Goal: Book appointment/travel/reservation

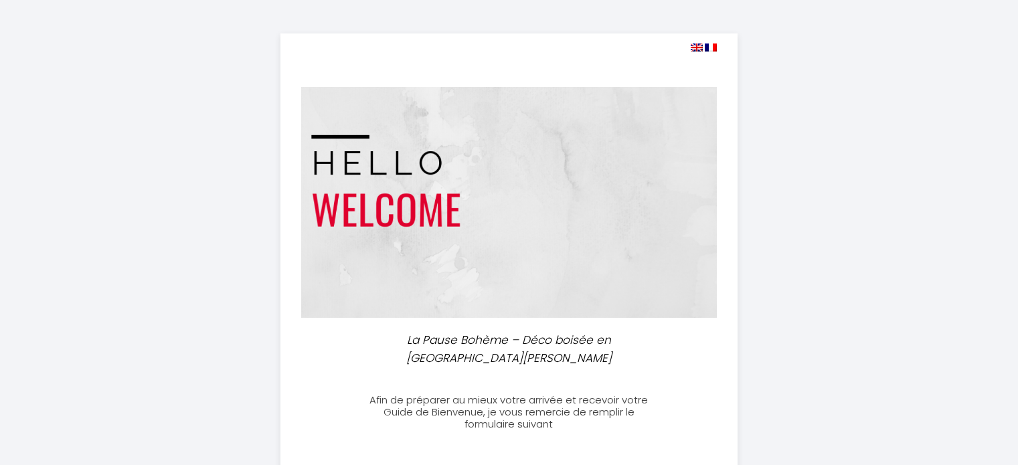
select select
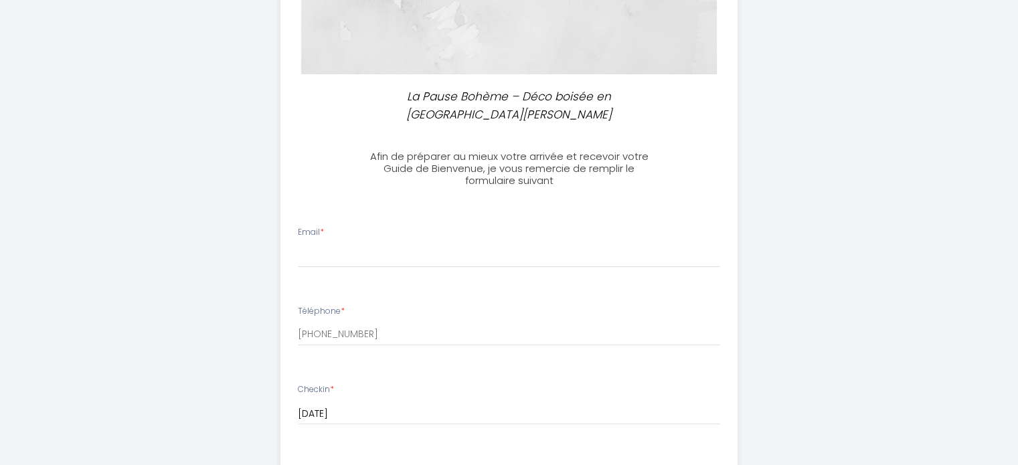
scroll to position [257, 0]
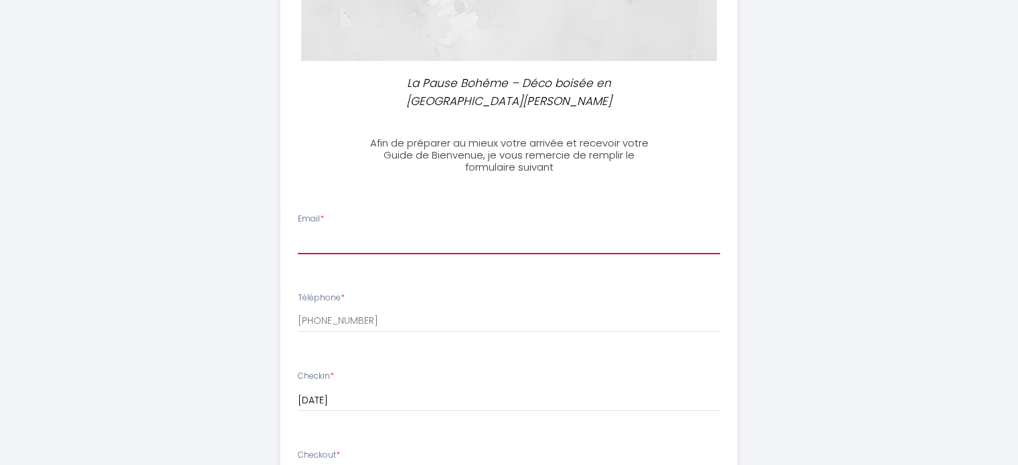
click at [355, 231] on input "Email *" at bounding box center [509, 242] width 422 height 24
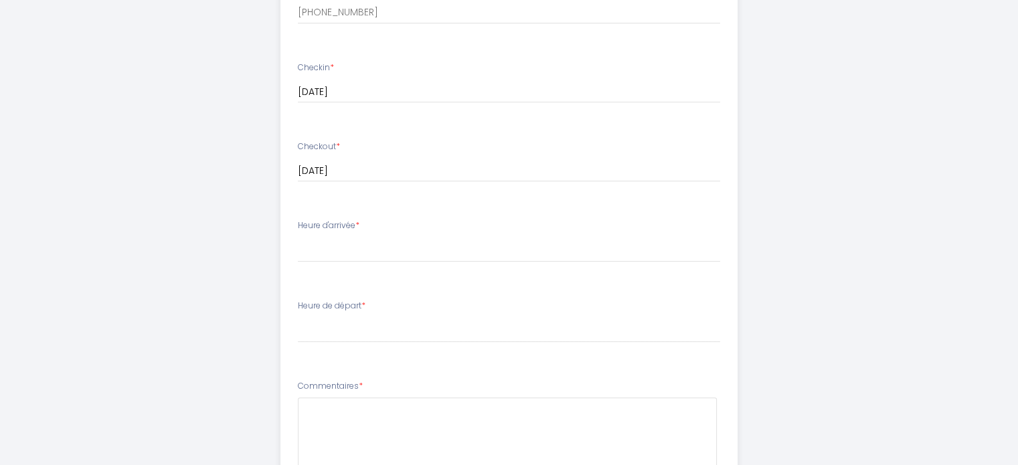
scroll to position [641, 0]
type input "[EMAIL_ADDRESS][DOMAIN_NAME]"
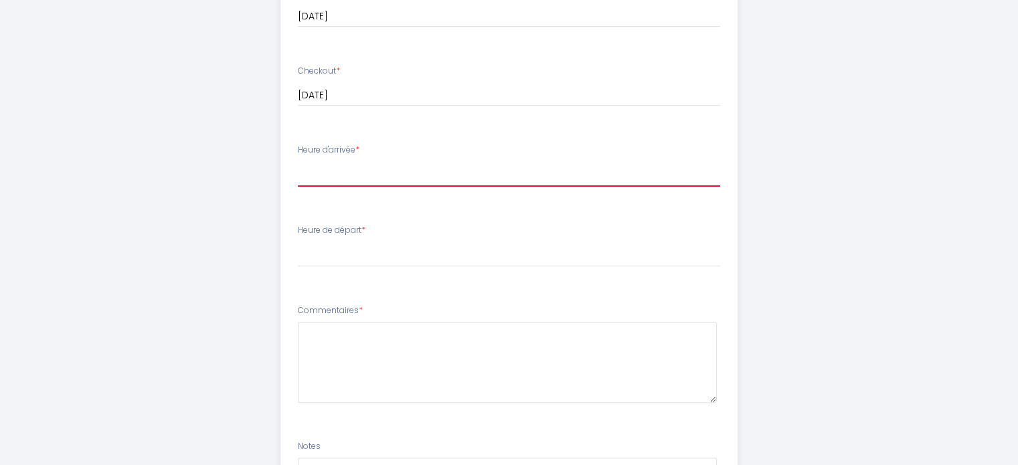
click at [375, 161] on select "17:00 17:30 18:00 18:30 19:00 19:30 20:00 20:30 21:00 21:30 22:00 22:30 23:00 2…" at bounding box center [509, 173] width 422 height 25
click at [298, 161] on select "17:00 17:30 18:00 18:30 19:00 19:30 20:00 20:30 21:00 21:30 22:00 22:30 23:00 2…" at bounding box center [509, 173] width 422 height 25
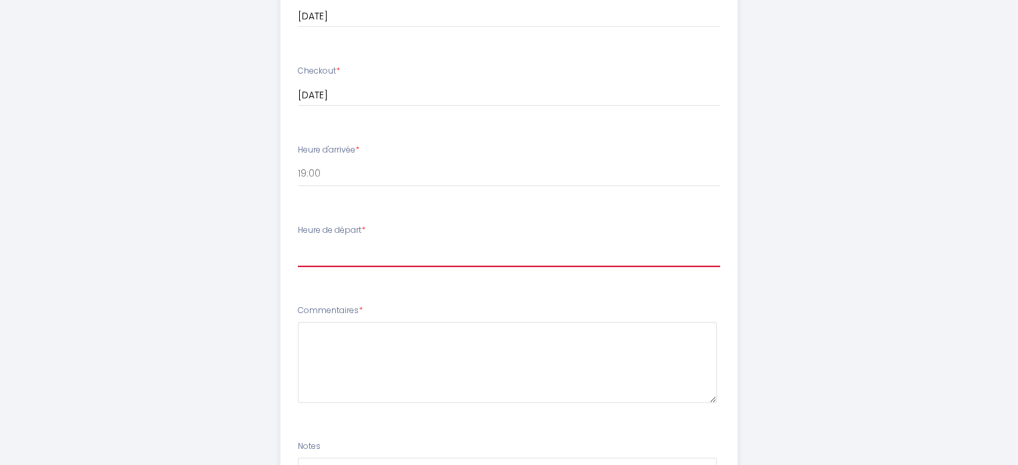
click at [364, 242] on select "00:00 00:30 01:00 01:30 02:00 02:30 03:00 03:30 04:00 04:30 05:00 05:30 06:00 0…" at bounding box center [509, 254] width 422 height 25
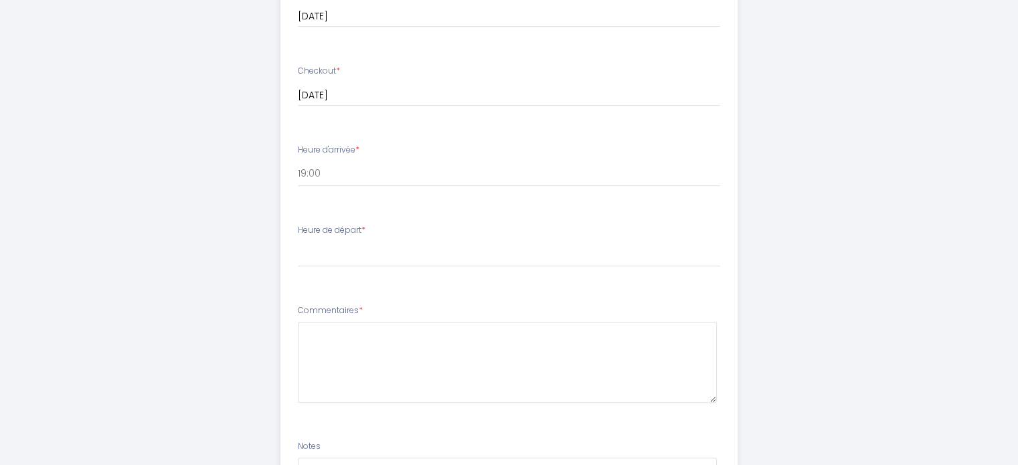
click at [709, 275] on ul "Email * [EMAIL_ADDRESS][DOMAIN_NAME] Téléphone * [PHONE_NUMBER] Checkin * [DATE…" at bounding box center [508, 191] width 473 height 756
click at [357, 161] on select "17:00 17:30 18:00 18:30 19:00 19:30 20:00 20:30 21:00 21:30 22:00 22:30 23:00 2…" at bounding box center [509, 173] width 422 height 25
click at [373, 161] on select "17:00 17:30 18:00 18:30 19:00 19:30 20:00 20:30 21:00 21:30 22:00 22:30 23:00 2…" at bounding box center [509, 173] width 422 height 25
select select "19:30"
click at [298, 161] on select "17:00 17:30 18:00 18:30 19:00 19:30 20:00 20:30 21:00 21:30 22:00 22:30 23:00 2…" at bounding box center [509, 173] width 422 height 25
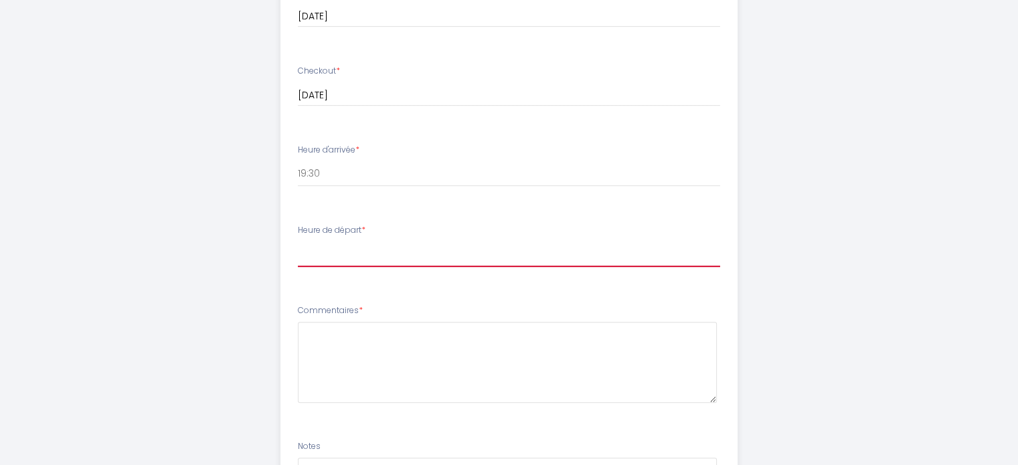
click at [344, 246] on select "00:00 00:30 01:00 01:30 02:00 02:30 03:00 03:30 04:00 04:30 05:00 05:30 06:00 0…" at bounding box center [509, 254] width 422 height 25
select select "10:00"
click at [298, 242] on select "00:00 00:30 01:00 01:30 02:00 02:30 03:00 03:30 04:00 04:30 05:00 05:30 06:00 0…" at bounding box center [509, 254] width 422 height 25
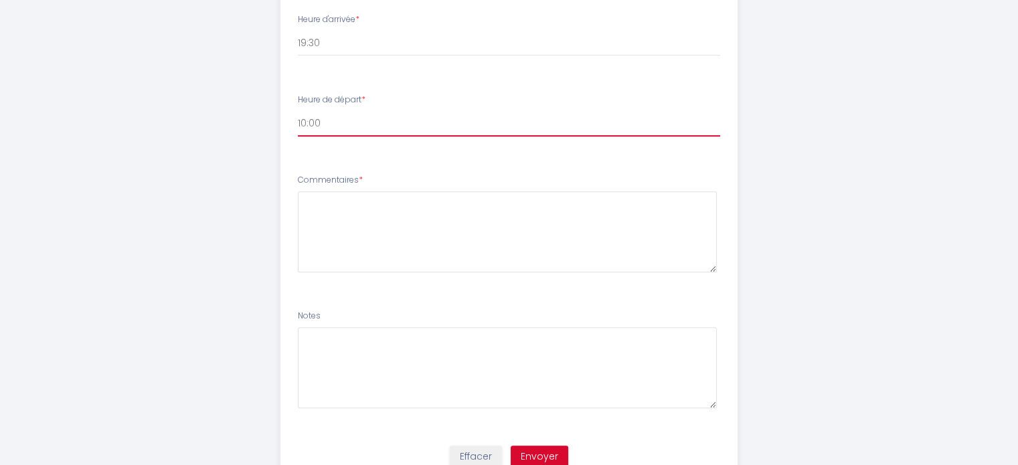
scroll to position [809, 0]
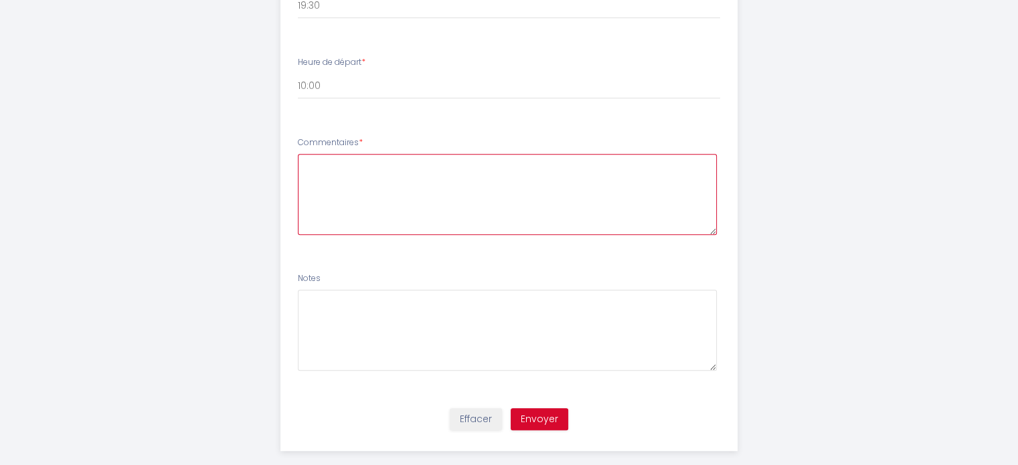
click at [568, 185] on textarea at bounding box center [507, 194] width 419 height 81
type textarea "B"
type textarea "RAS"
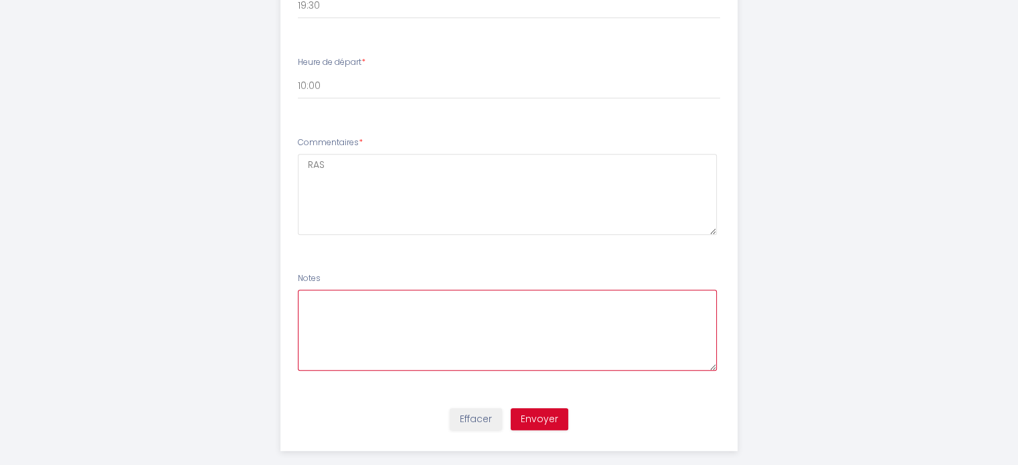
click at [363, 294] on textarea at bounding box center [507, 330] width 419 height 81
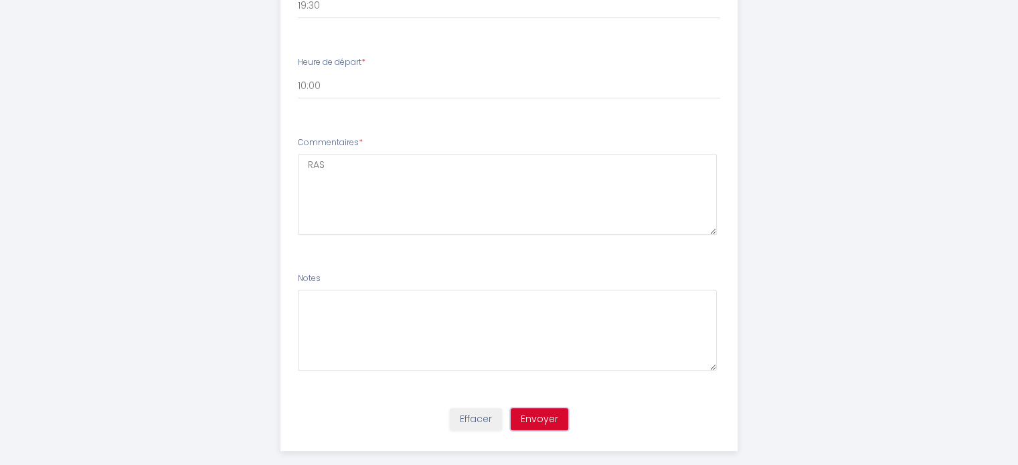
click at [535, 408] on button "Envoyer" at bounding box center [540, 419] width 58 height 23
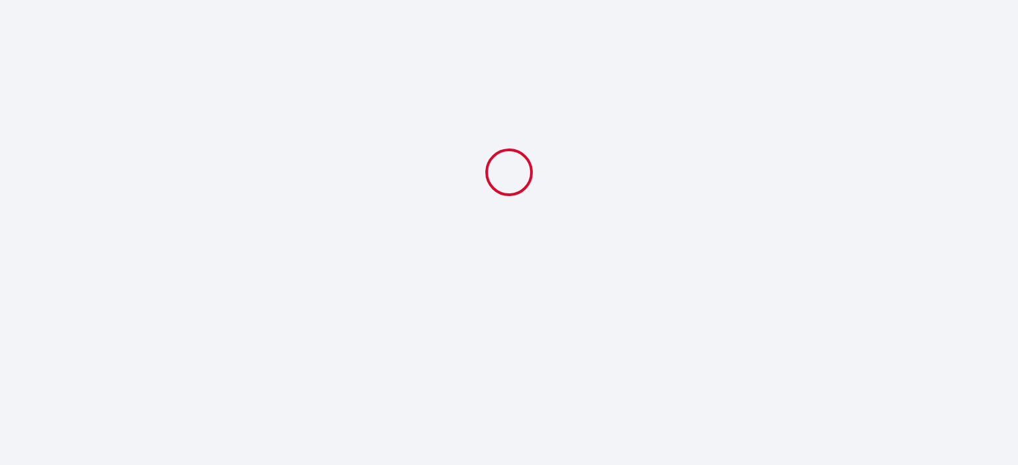
scroll to position [0, 0]
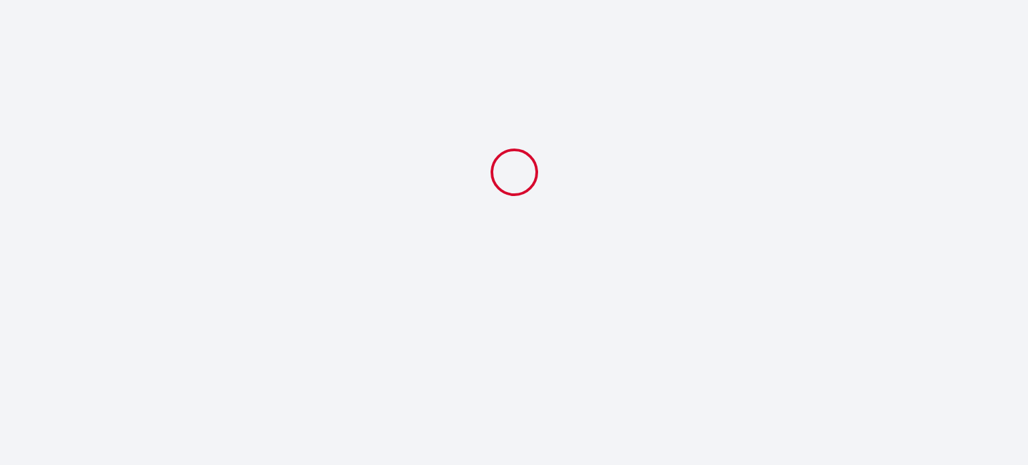
select select "19:30"
select select "10:00"
